Goal: Transaction & Acquisition: Book appointment/travel/reservation

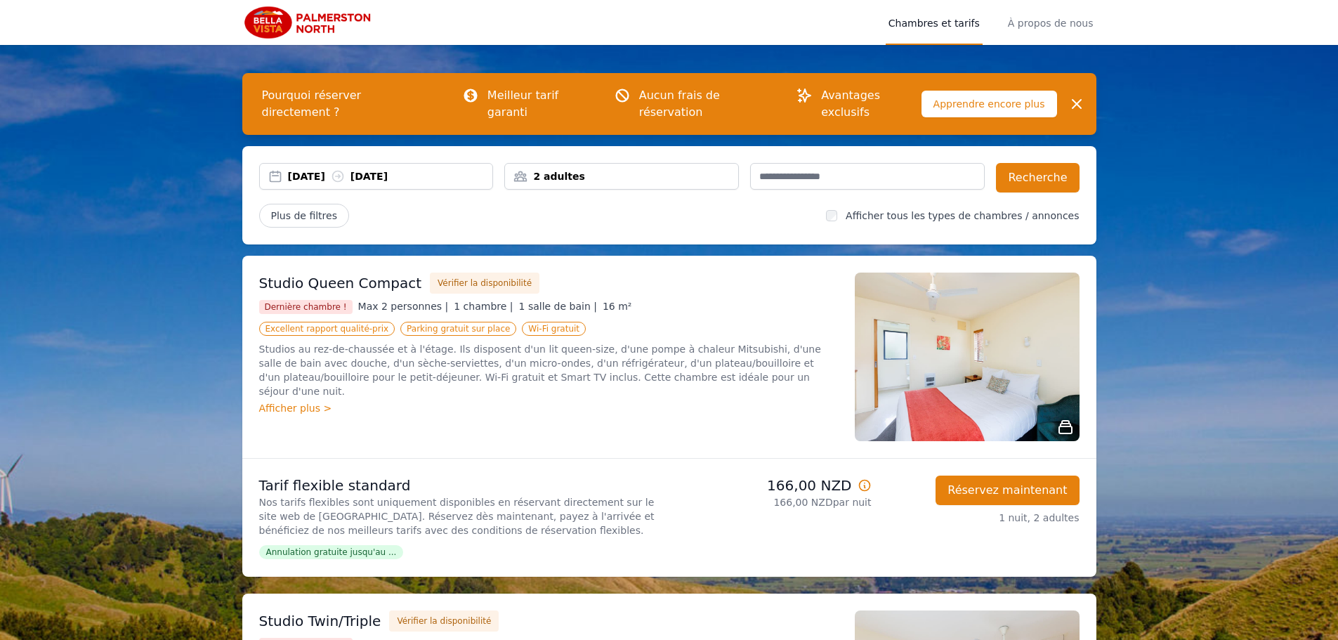
click at [325, 171] on font "[DATE]" at bounding box center [306, 176] width 37 height 11
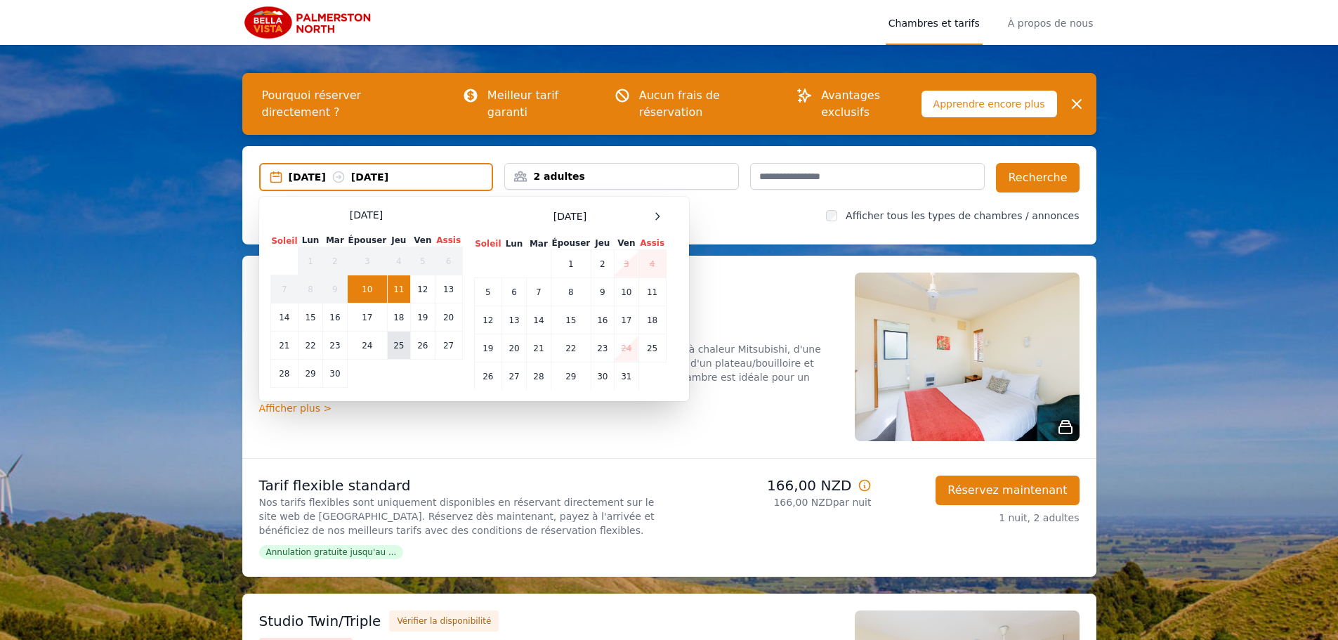
click at [395, 341] on font "25" at bounding box center [398, 346] width 11 height 10
click at [296, 359] on td "28" at bounding box center [284, 373] width 28 height 28
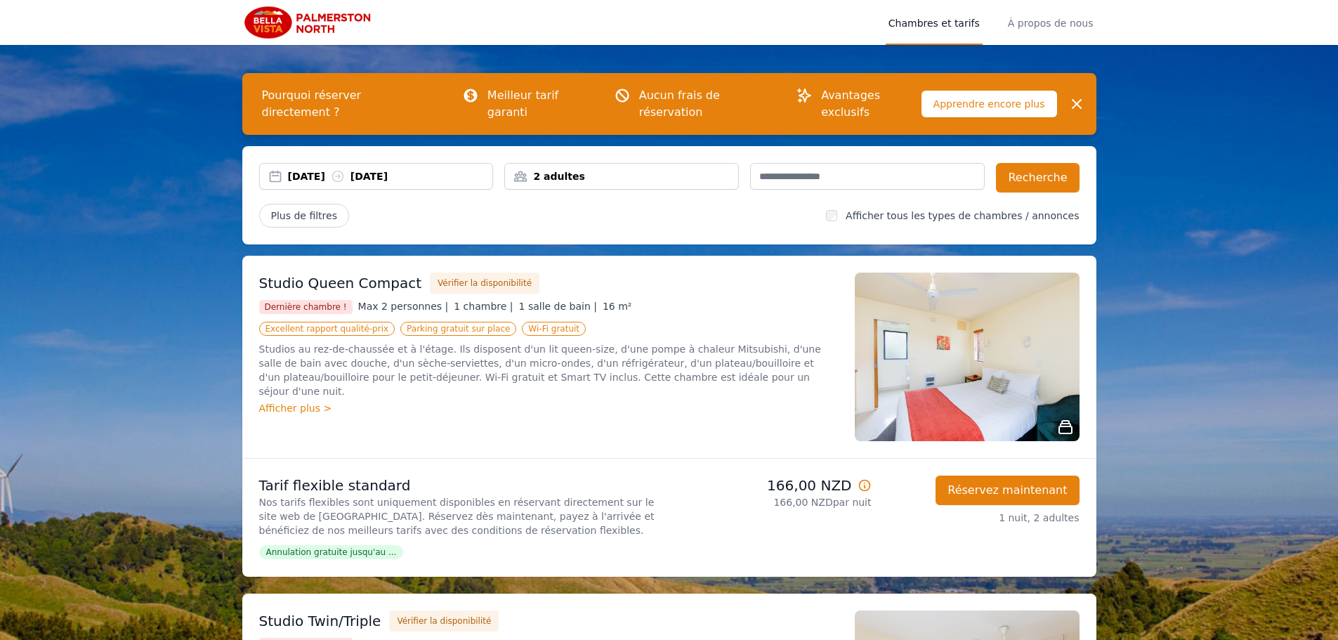
click at [388, 171] on font "[DATE]" at bounding box center [368, 176] width 37 height 11
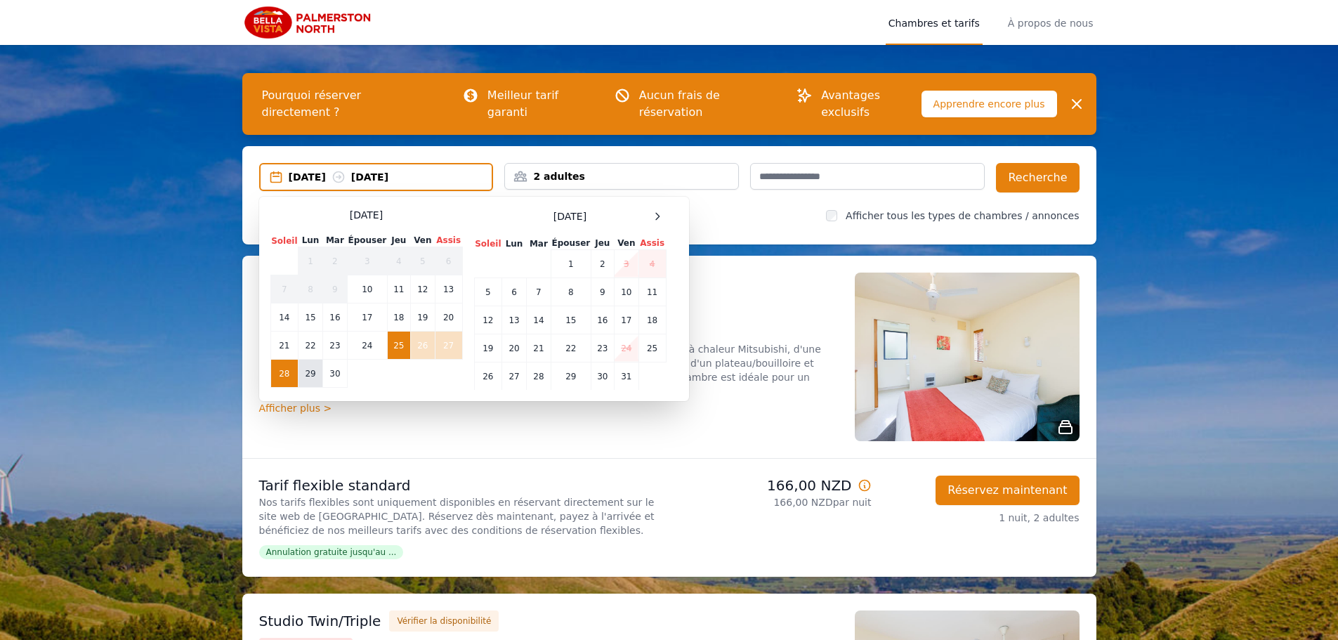
click at [309, 369] on font "29" at bounding box center [310, 374] width 11 height 10
click at [396, 338] on td "25" at bounding box center [398, 345] width 23 height 28
click at [315, 365] on td "29" at bounding box center [310, 373] width 25 height 28
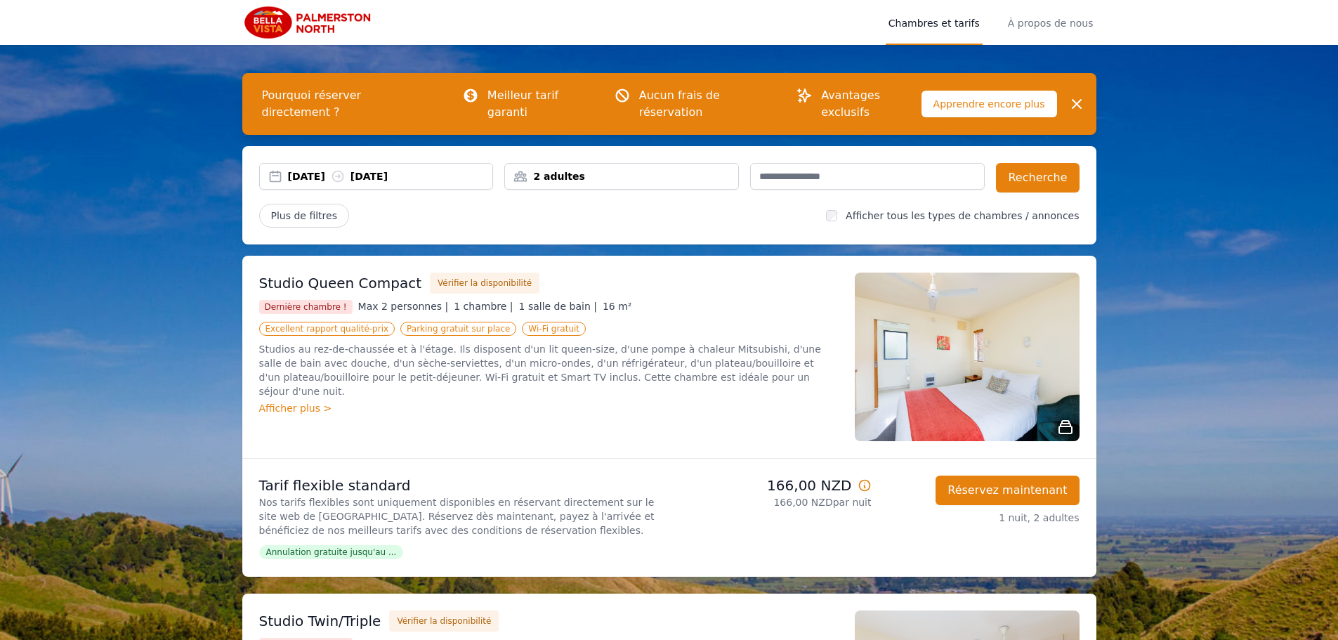
click at [660, 168] on div "2 adultes" at bounding box center [621, 176] width 235 height 27
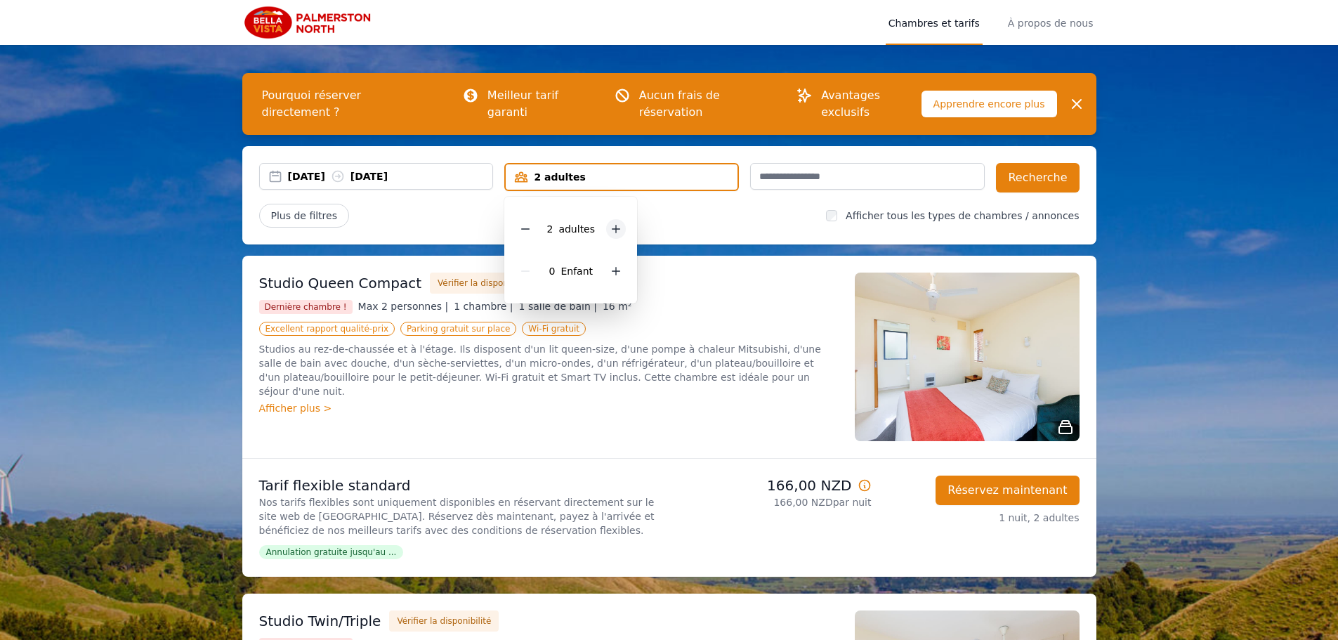
click at [614, 223] on icon at bounding box center [615, 228] width 11 height 11
click at [610, 268] on div "0 Enfant" at bounding box center [570, 271] width 110 height 42
click at [610, 265] on icon at bounding box center [615, 270] width 11 height 11
click at [1030, 171] on font "Recherche" at bounding box center [1037, 177] width 59 height 13
